Goal: Register for event/course

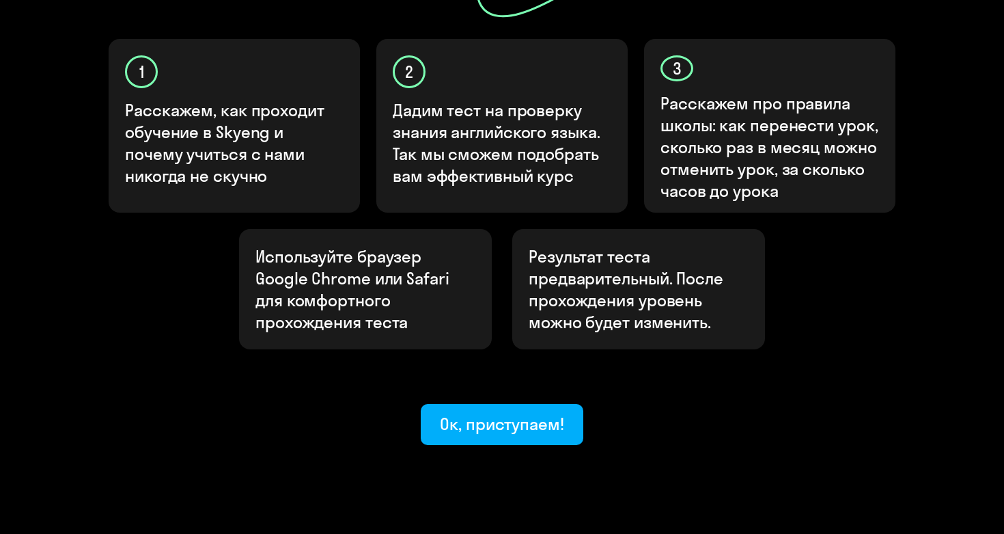
scroll to position [453, 0]
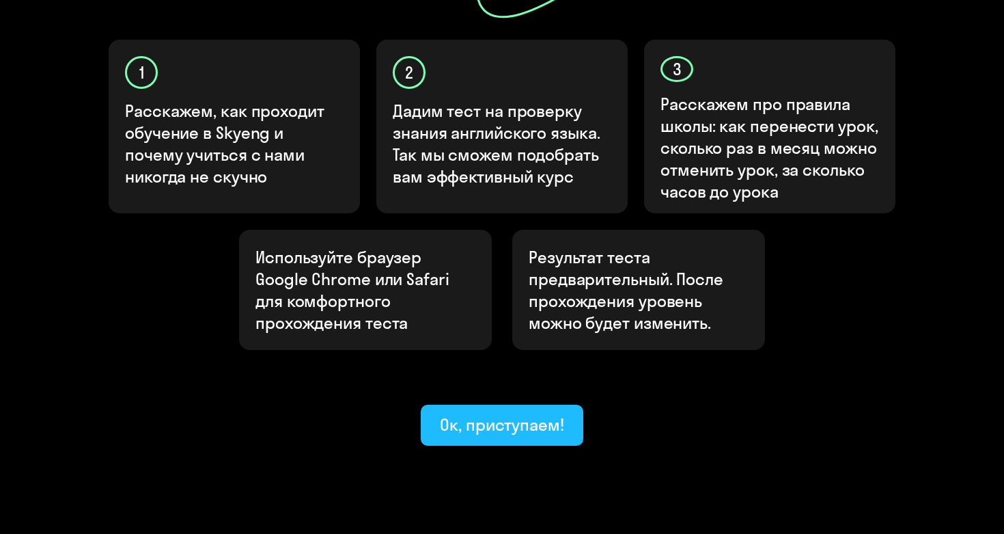
click at [459, 413] on div "Ок, приступаем!" at bounding box center [502, 424] width 124 height 22
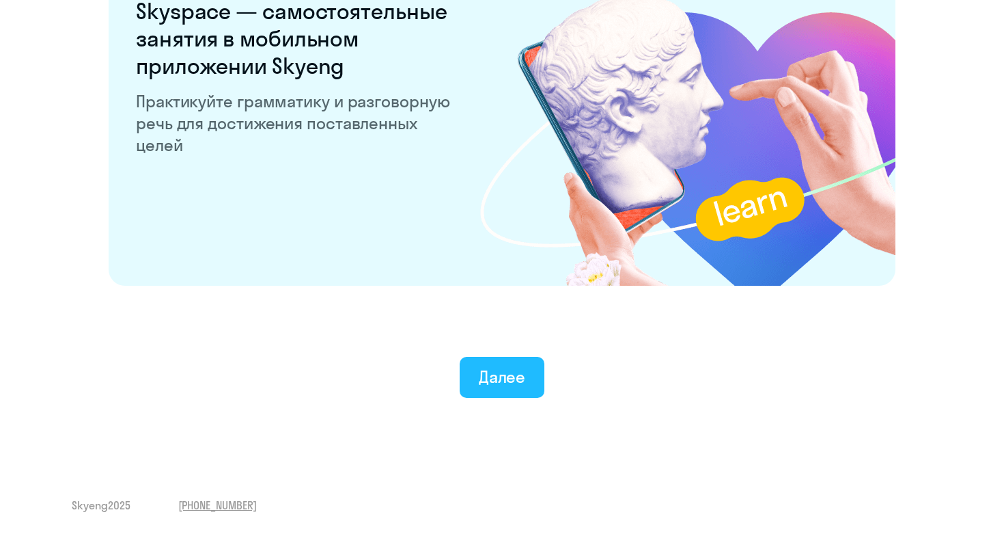
scroll to position [2633, 0]
click at [493, 385] on div "Далее" at bounding box center [502, 377] width 47 height 22
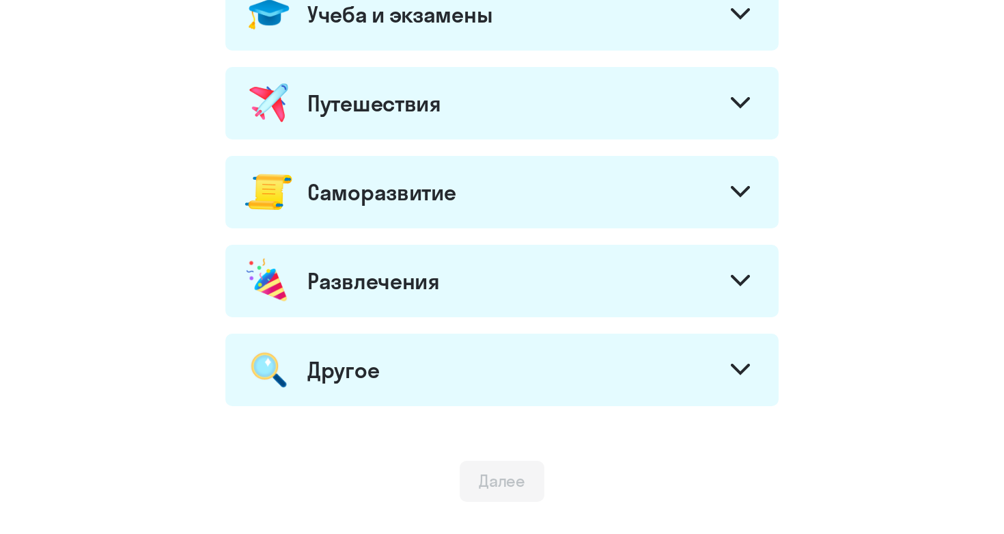
scroll to position [752, 0]
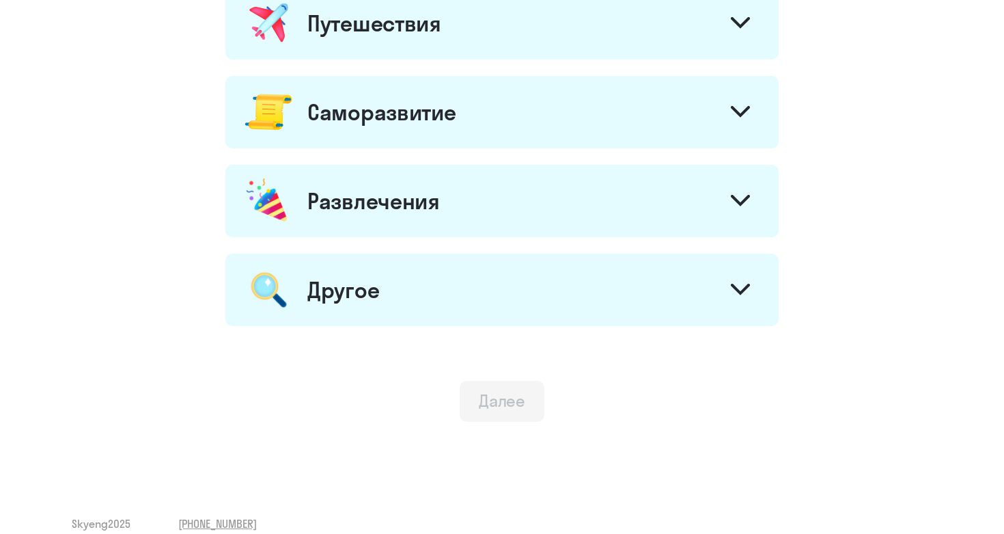
click at [493, 146] on div "Саморазвитие" at bounding box center [501, 112] width 553 height 72
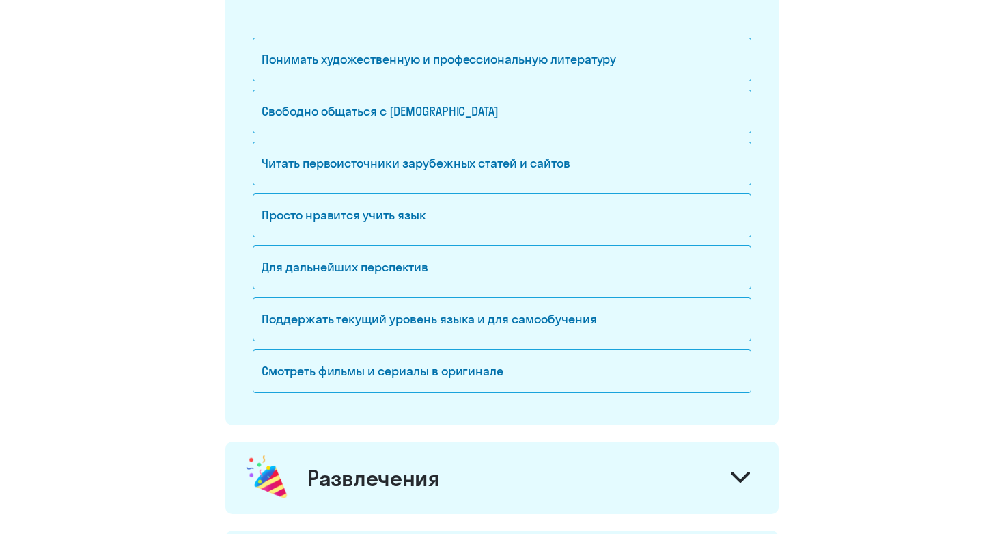
scroll to position [910, 0]
click at [377, 217] on div "Просто нравится учить язык" at bounding box center [502, 215] width 499 height 44
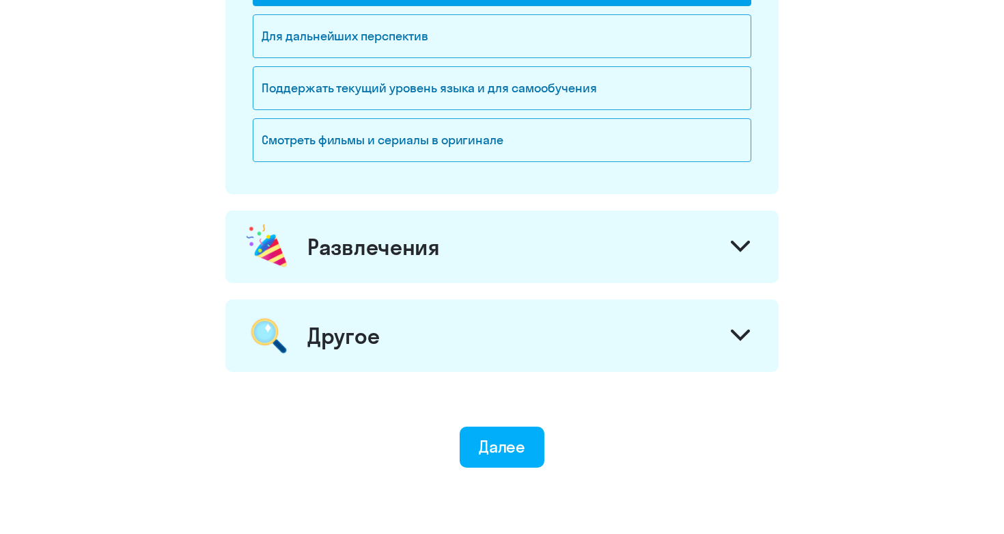
scroll to position [1144, 0]
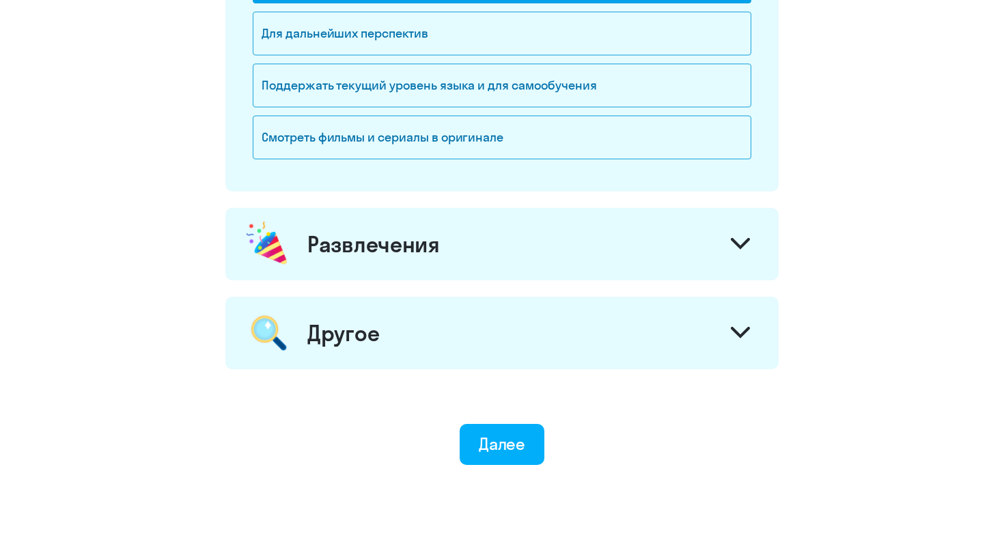
click at [338, 260] on div "Развлечения" at bounding box center [501, 244] width 553 height 72
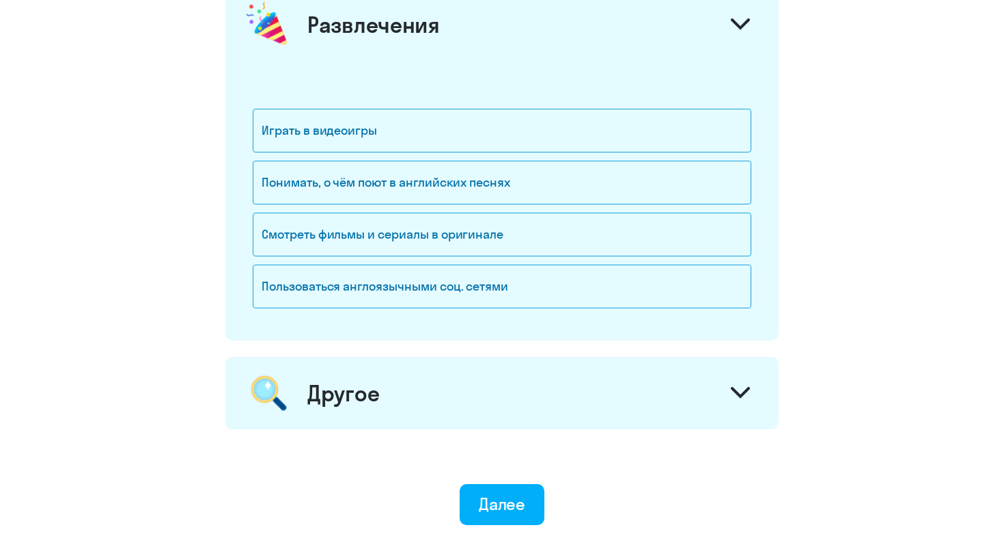
scroll to position [1367, 0]
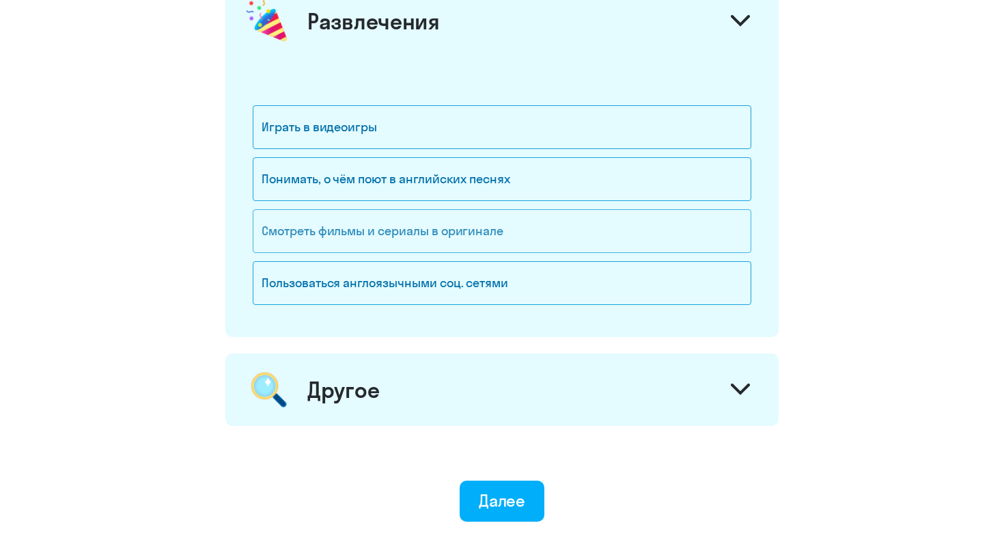
click at [340, 217] on div "Смотреть фильмы и сериалы в оригинале" at bounding box center [502, 231] width 499 height 44
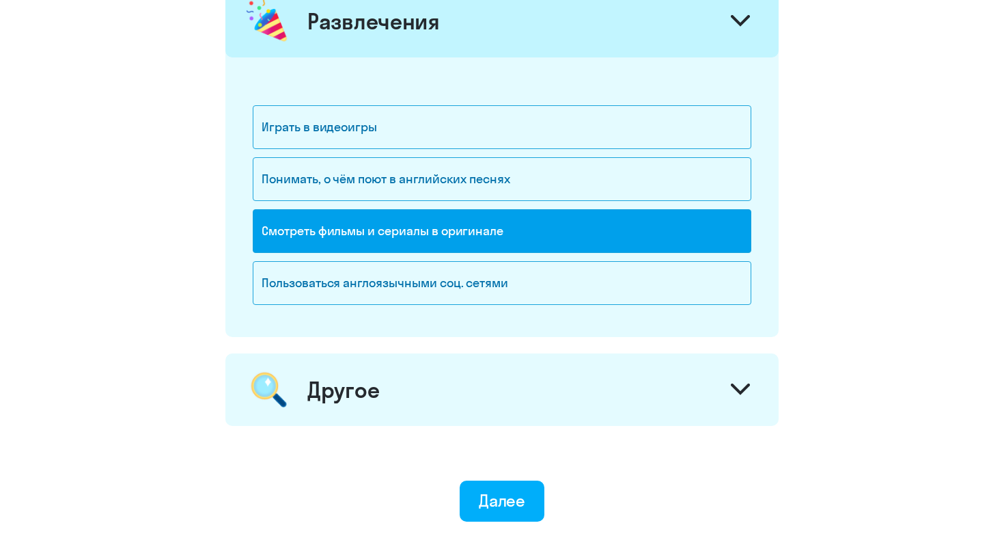
click at [341, 404] on div "Другое" at bounding box center [501, 389] width 553 height 72
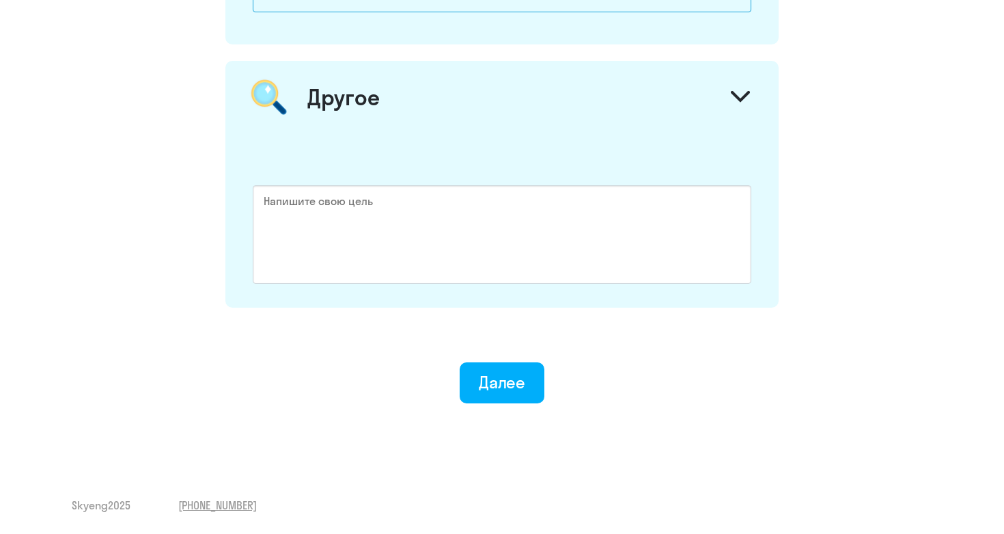
scroll to position [1659, 0]
click at [499, 370] on button "Далее" at bounding box center [502, 382] width 85 height 41
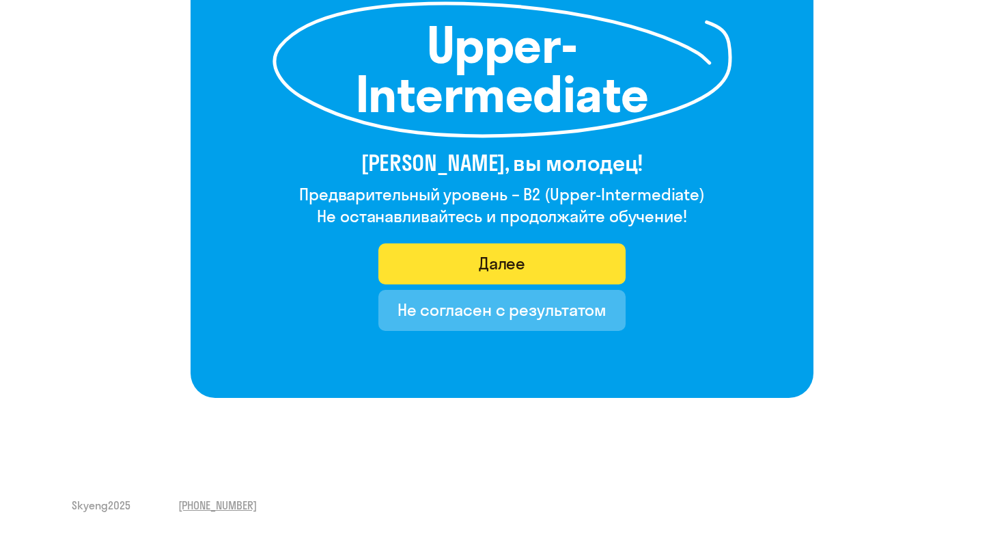
scroll to position [214, 0]
click at [519, 267] on div "Далее" at bounding box center [502, 263] width 47 height 22
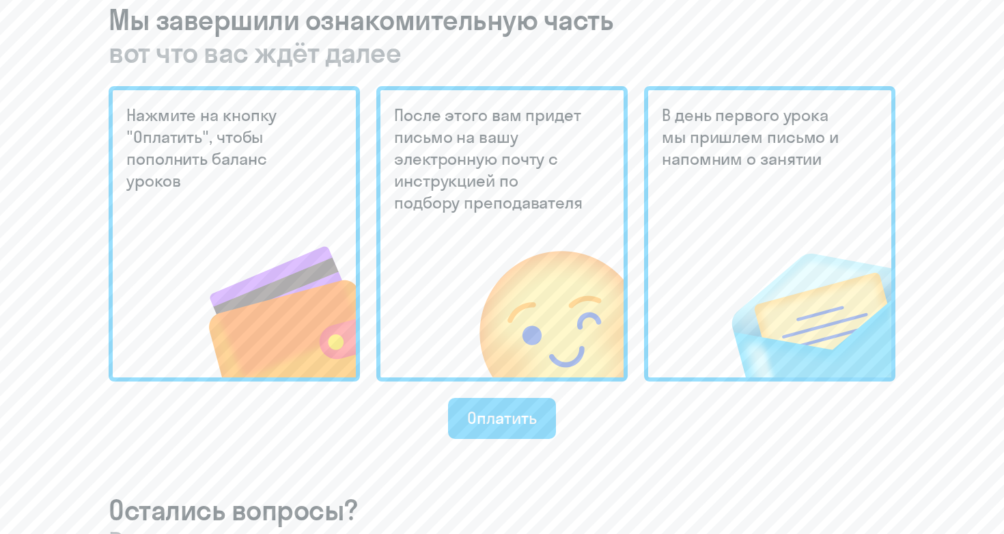
scroll to position [338, 0]
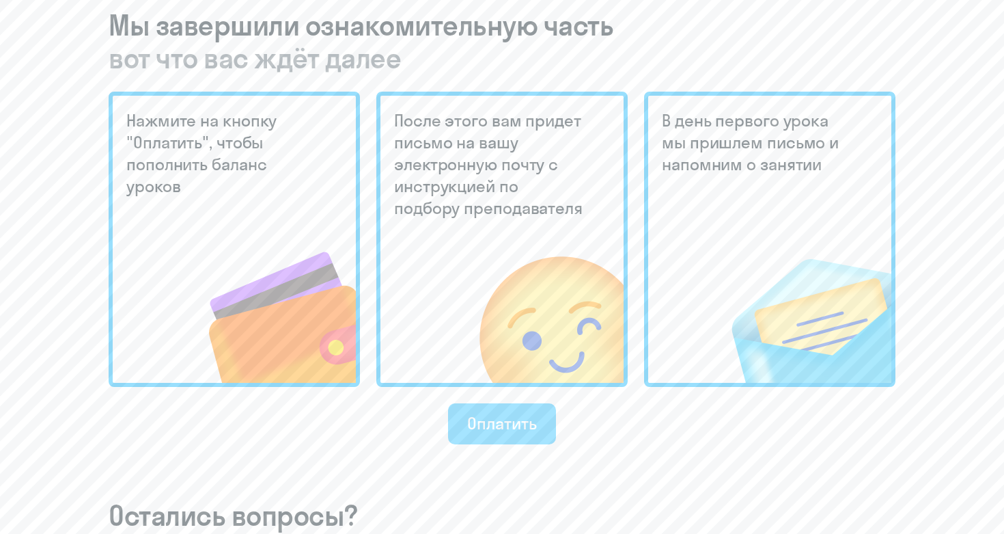
click at [478, 427] on div "Оплатить" at bounding box center [501, 423] width 69 height 22
